Goal: Information Seeking & Learning: Learn about a topic

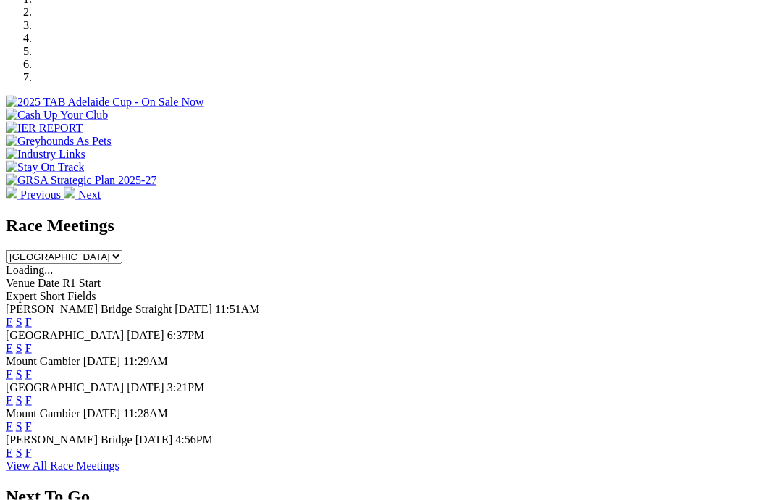
scroll to position [466, 0]
click at [32, 393] on link "F" at bounding box center [28, 399] width 7 height 12
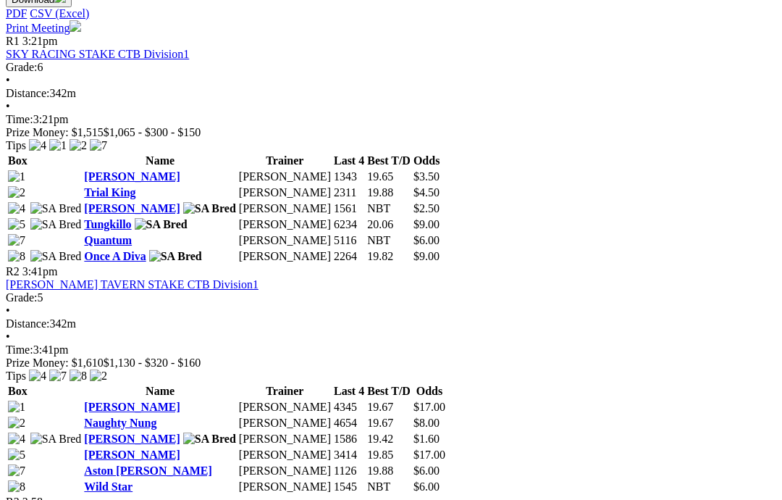
scroll to position [688, 0]
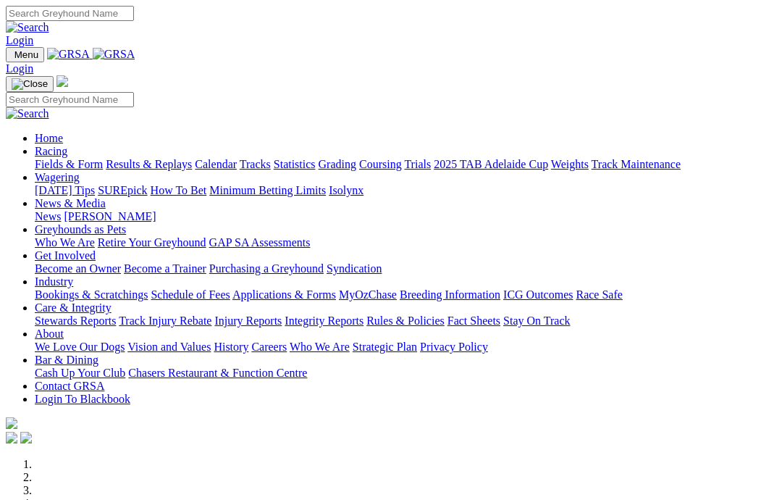
scroll to position [466, 0]
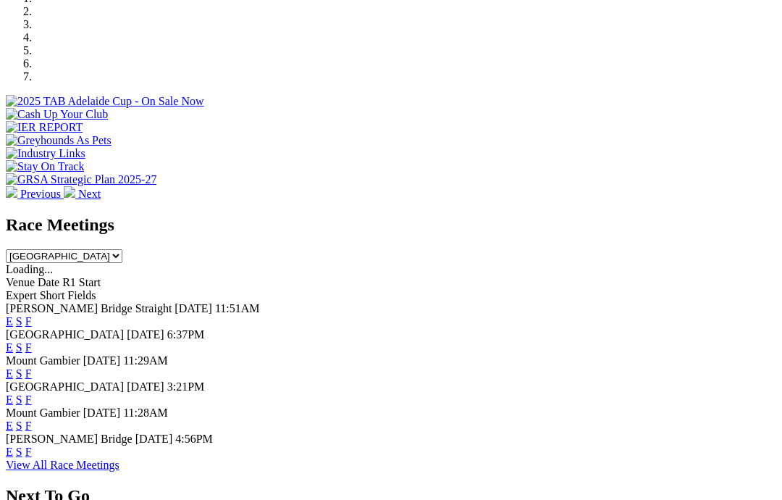
click at [32, 446] on link "F" at bounding box center [28, 452] width 7 height 12
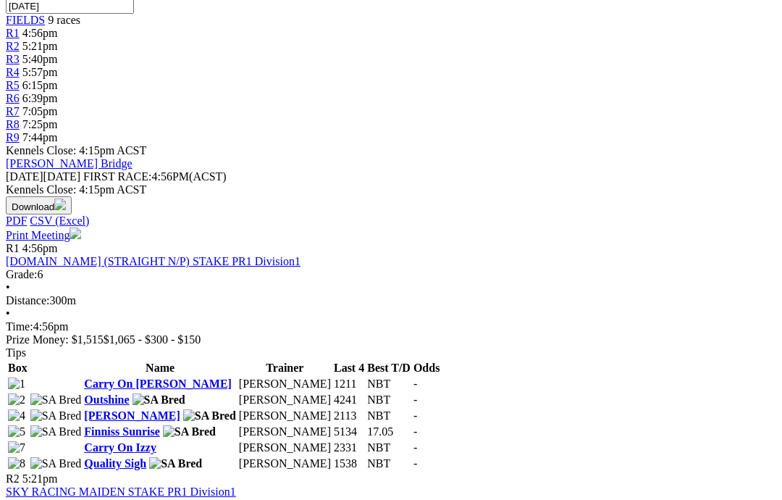
scroll to position [476, 0]
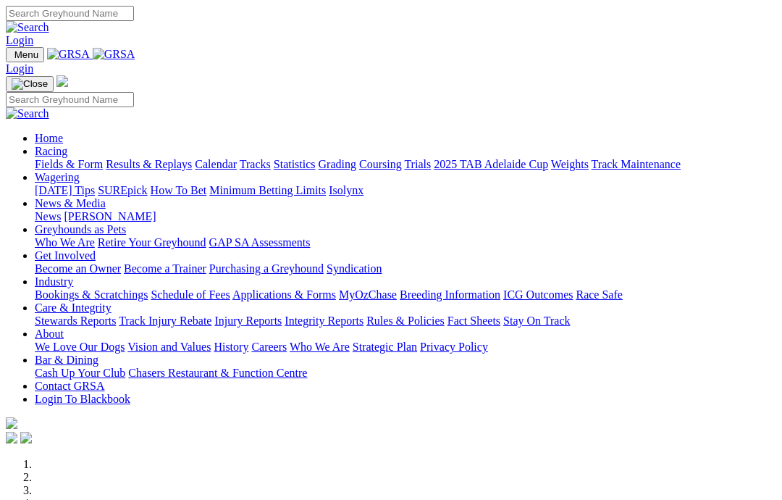
scroll to position [466, 0]
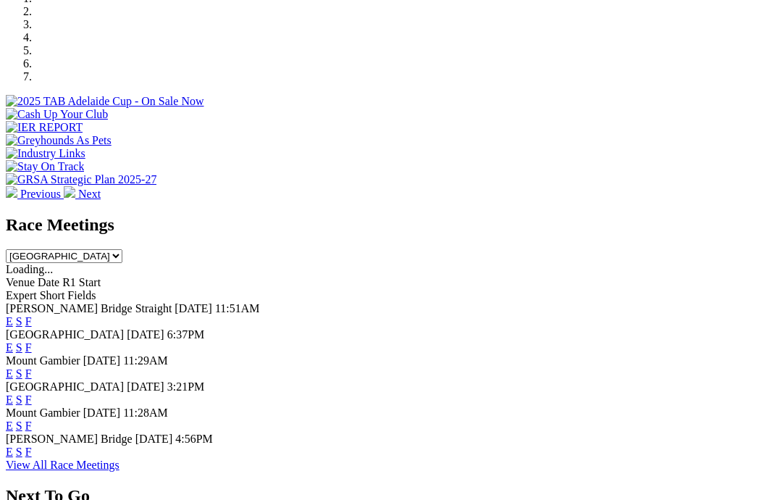
click at [32, 315] on link "F" at bounding box center [28, 321] width 7 height 12
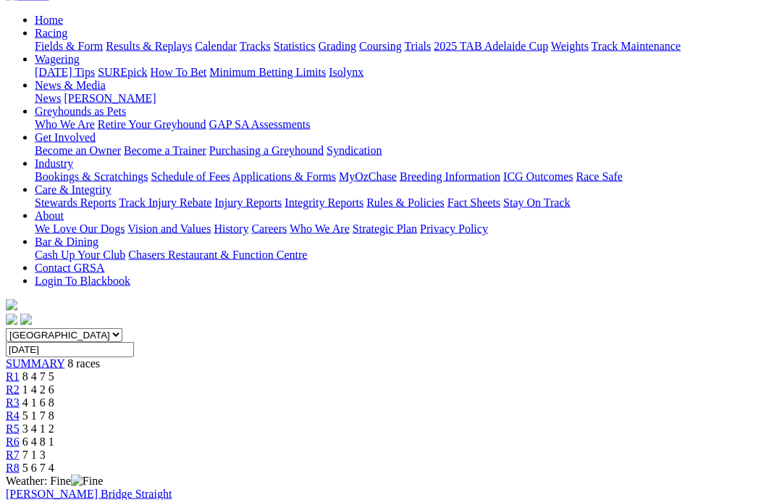
scroll to position [146, 0]
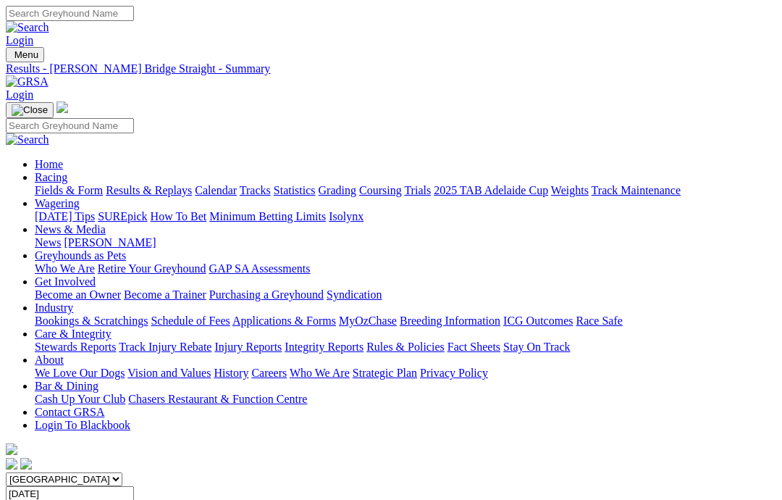
scroll to position [204, 0]
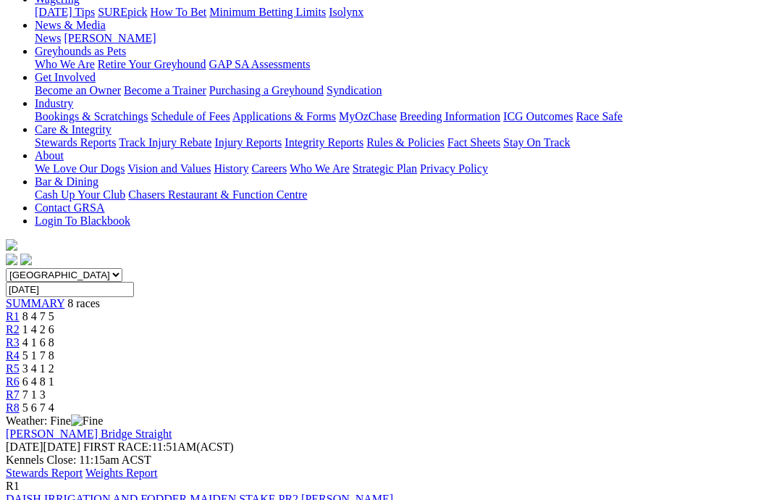
click at [83, 467] on link "Stewards Report" at bounding box center [44, 473] width 77 height 12
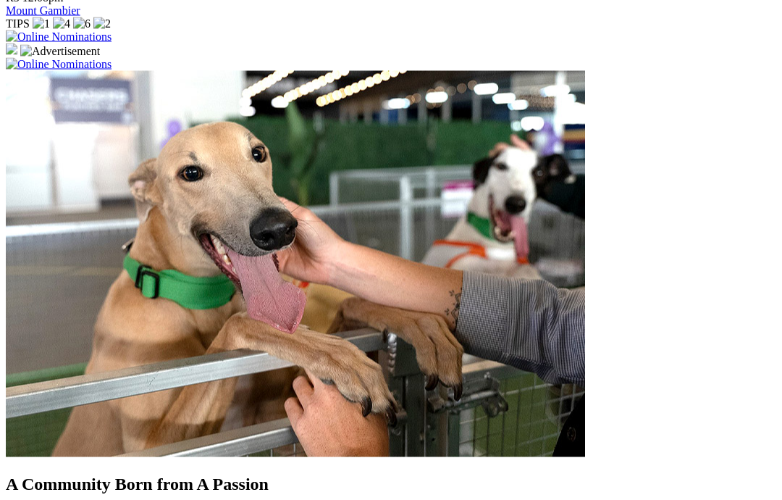
scroll to position [1146, 0]
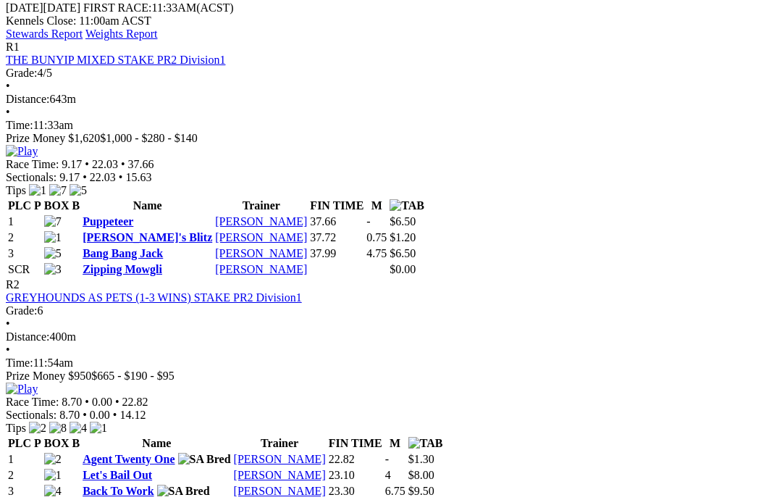
scroll to position [654, 0]
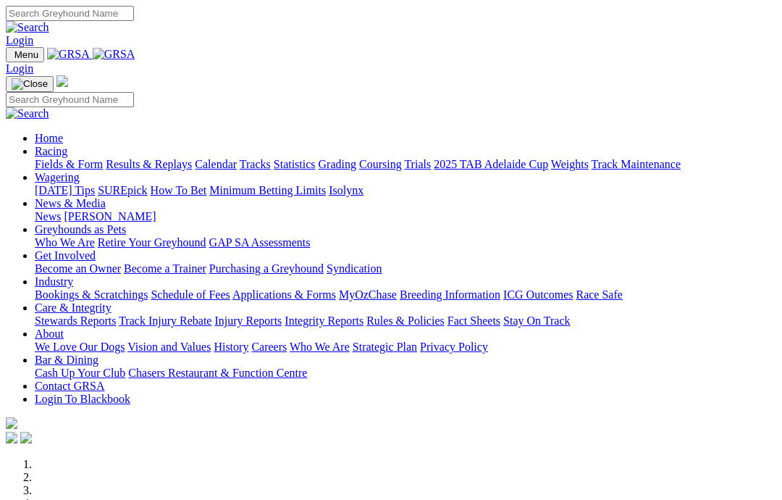
scroll to position [1205, 0]
